Goal: Obtain resource: Obtain resource

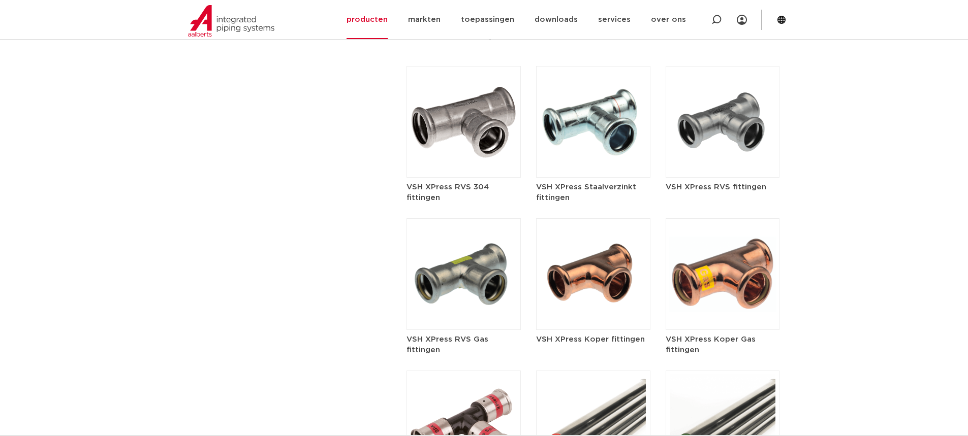
scroll to position [1219, 0]
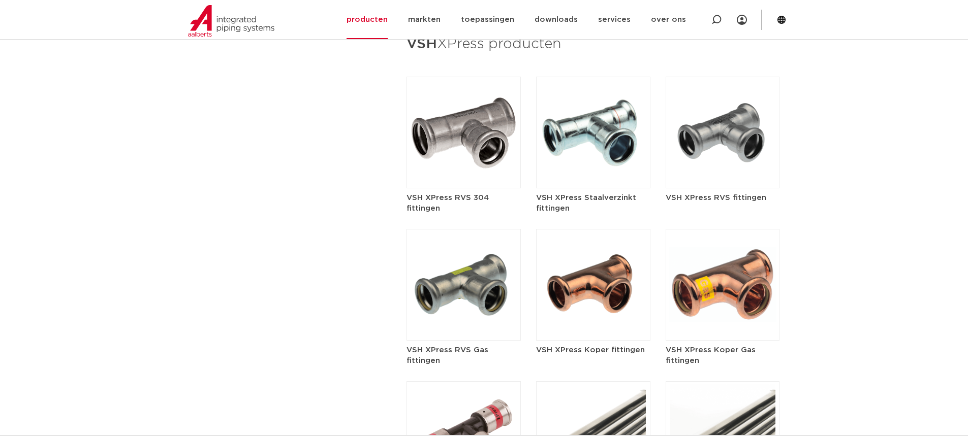
click at [608, 123] on img at bounding box center [593, 133] width 114 height 112
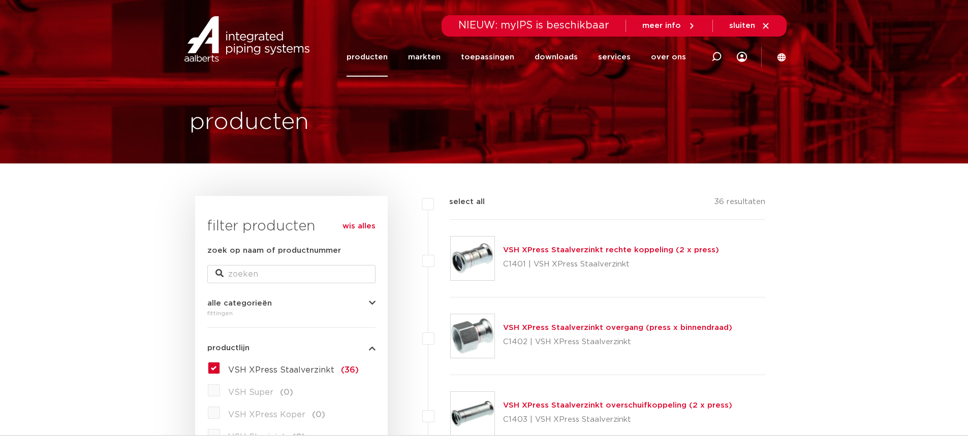
click at [611, 247] on link "VSH XPress Staalverzinkt rechte koppeling (2 x press)" at bounding box center [611, 250] width 216 height 8
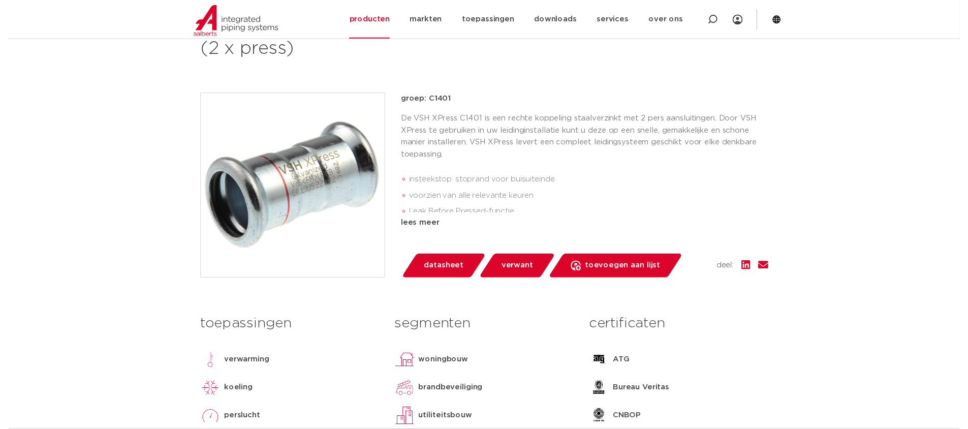
scroll to position [254, 0]
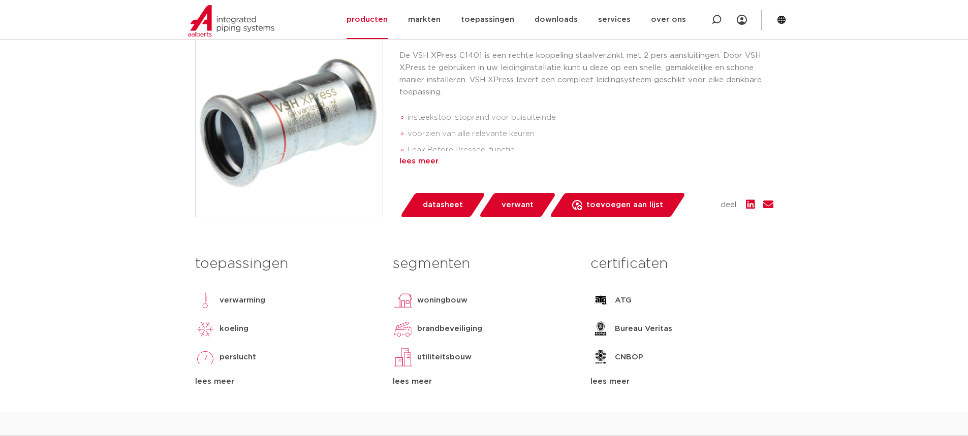
click at [431, 163] on div "lees meer" at bounding box center [586, 161] width 374 height 12
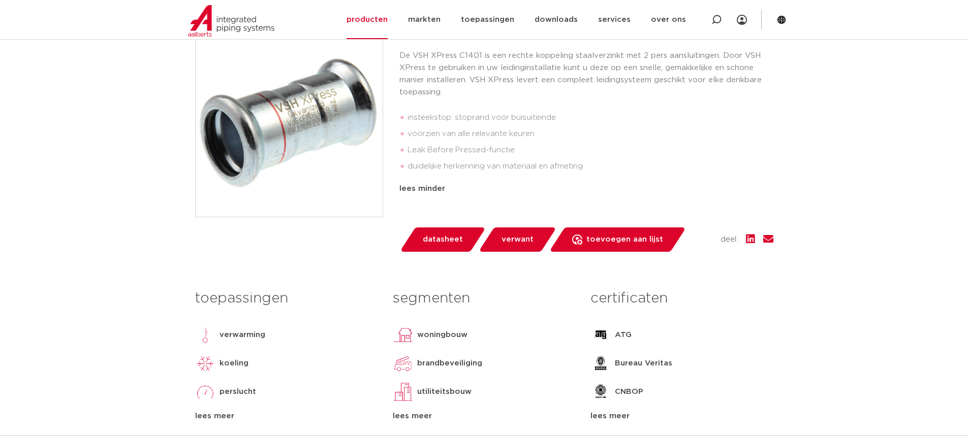
click at [452, 242] on span "datasheet" at bounding box center [443, 240] width 40 height 16
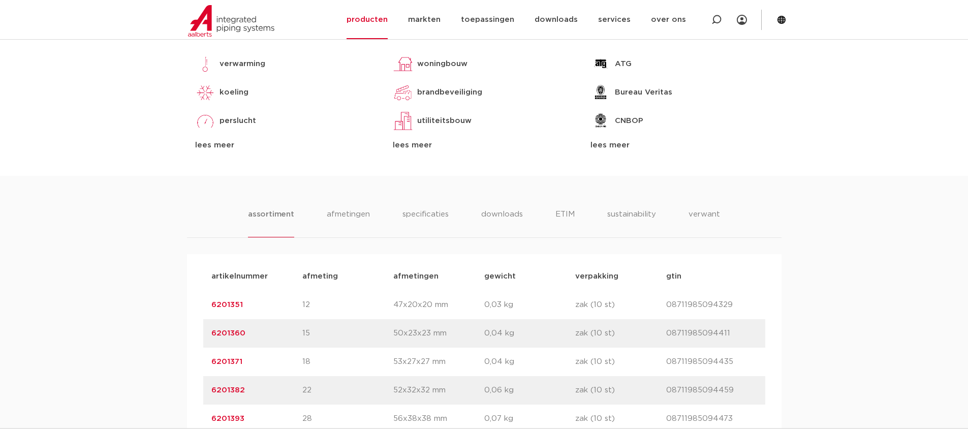
scroll to position [559, 0]
